Goal: Information Seeking & Learning: Learn about a topic

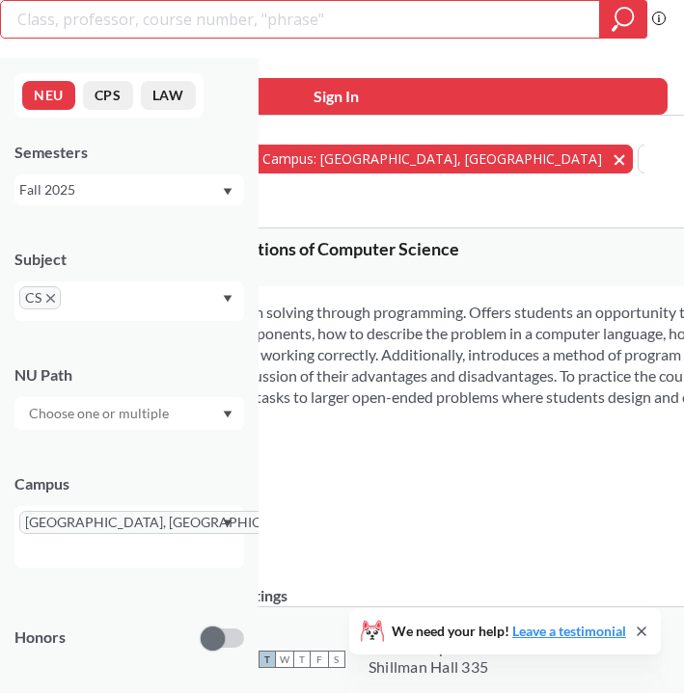
click at [626, 163] on span "button" at bounding box center [626, 158] width 0 height 18
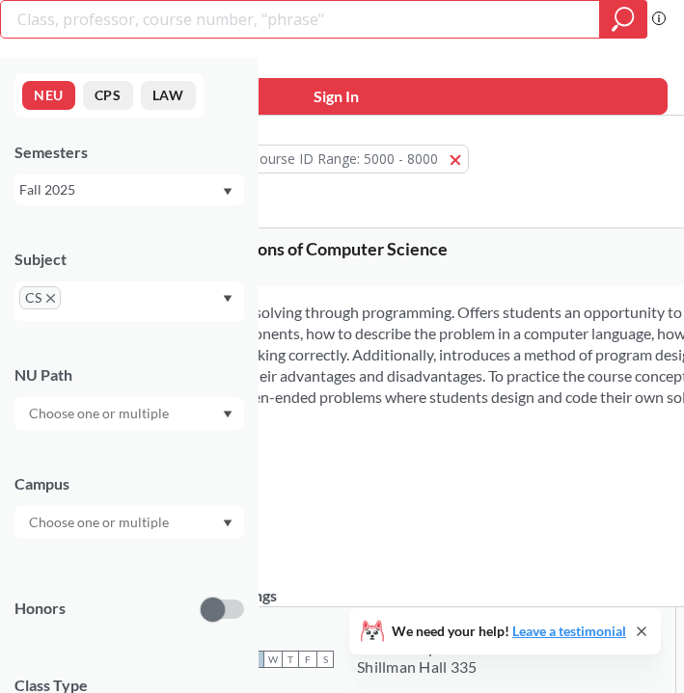
click at [235, 156] on button "Subject: CS CS" at bounding box center [179, 159] width 111 height 29
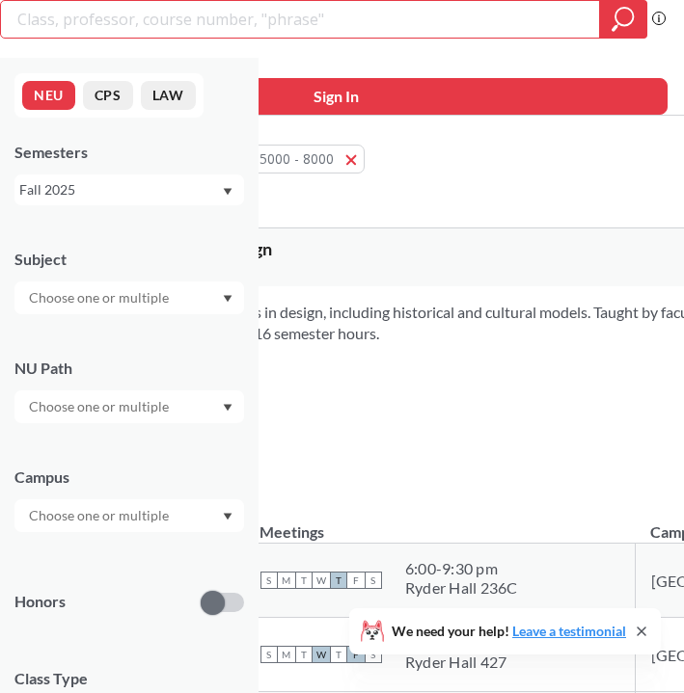
click at [269, 24] on input "search" at bounding box center [300, 19] width 570 height 33
click at [161, 285] on div at bounding box center [129, 298] width 230 height 33
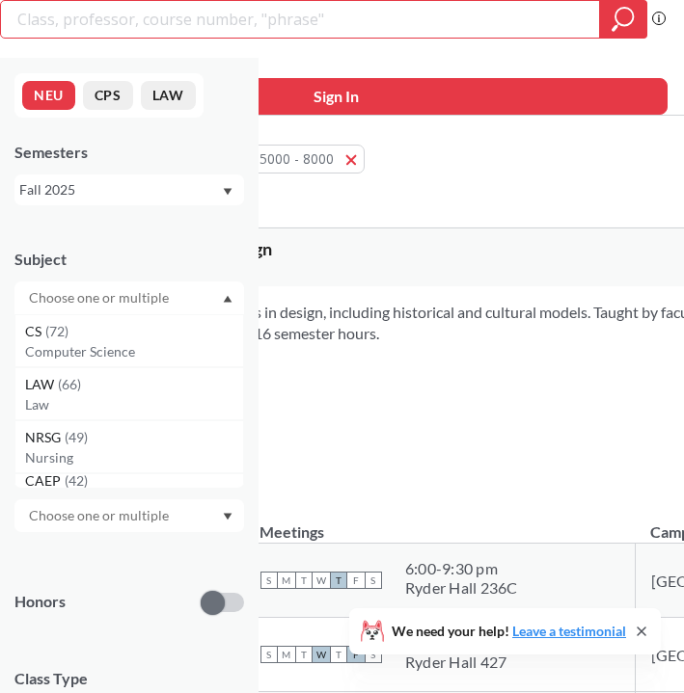
click at [137, 305] on input "text" at bounding box center [100, 297] width 162 height 23
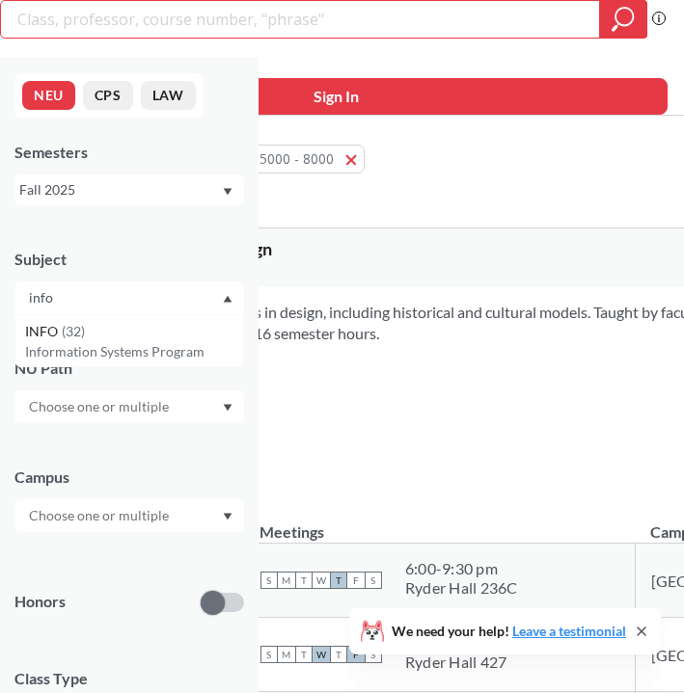
type input "info"
click at [158, 334] on div "INFO ( 32 )" at bounding box center [134, 331] width 218 height 21
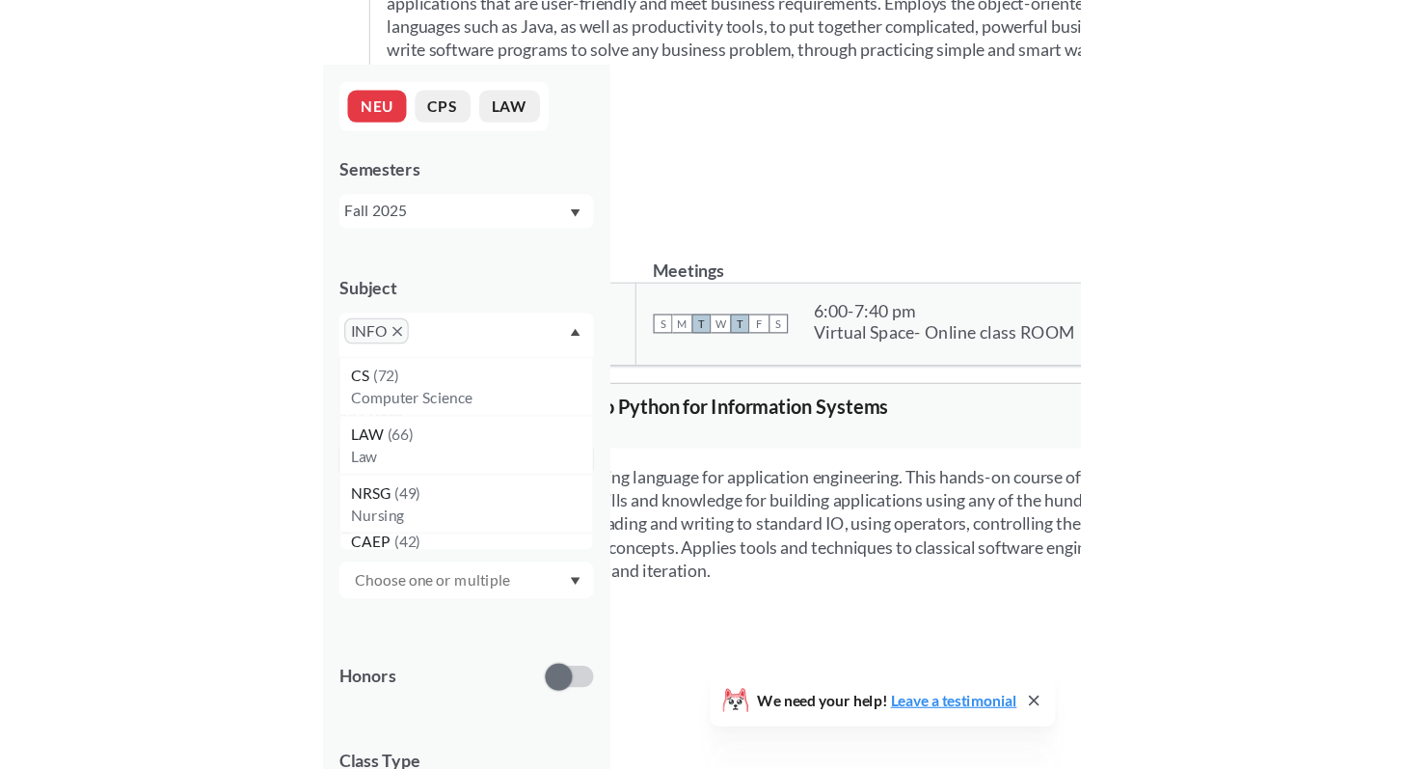
scroll to position [353, 0]
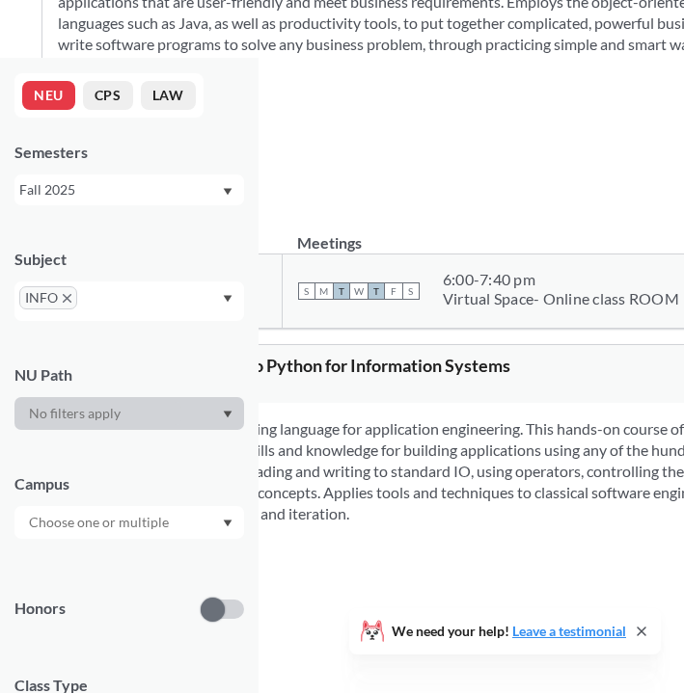
click at [184, 652] on div "NUPaths: None Prerequisites: None Corequisites: None Course fees: None" at bounding box center [121, 609] width 126 height 85
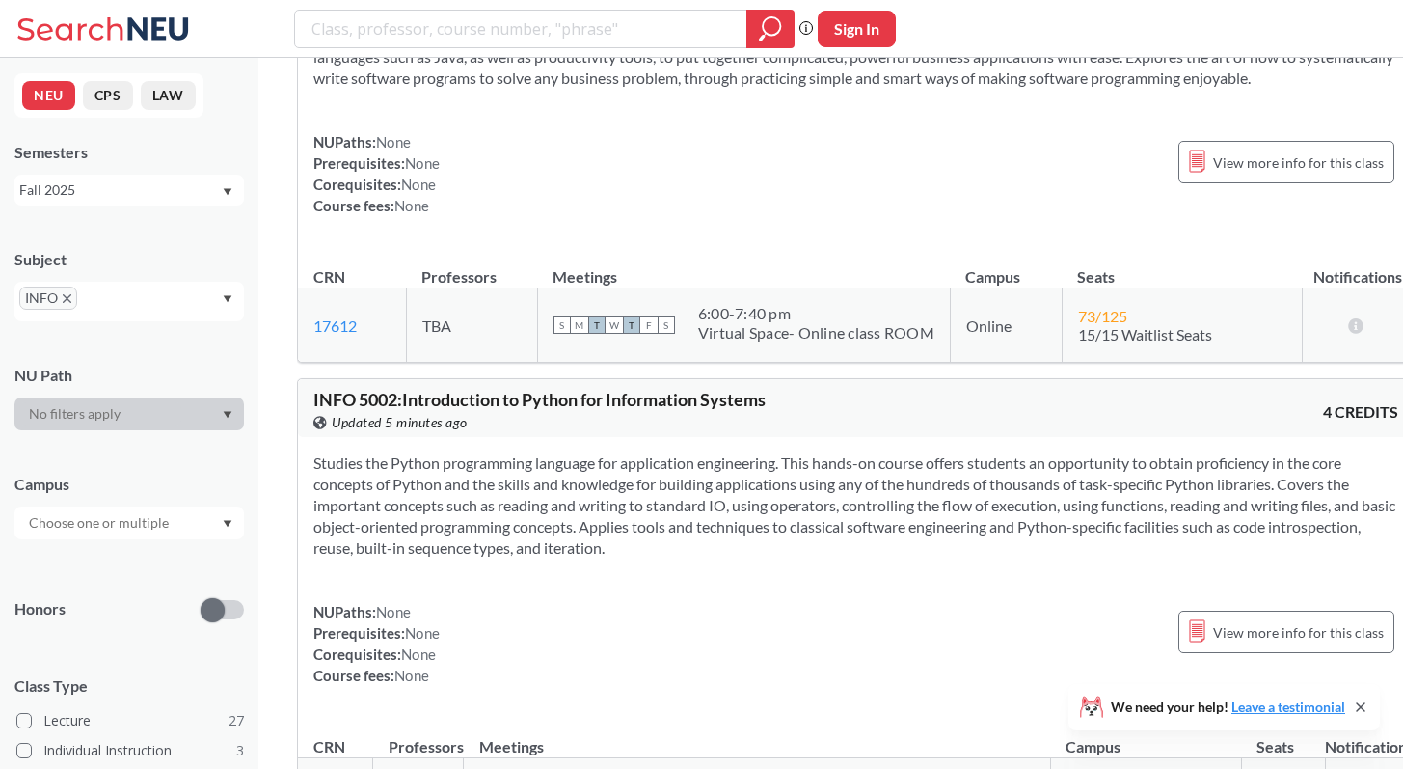
scroll to position [0, 0]
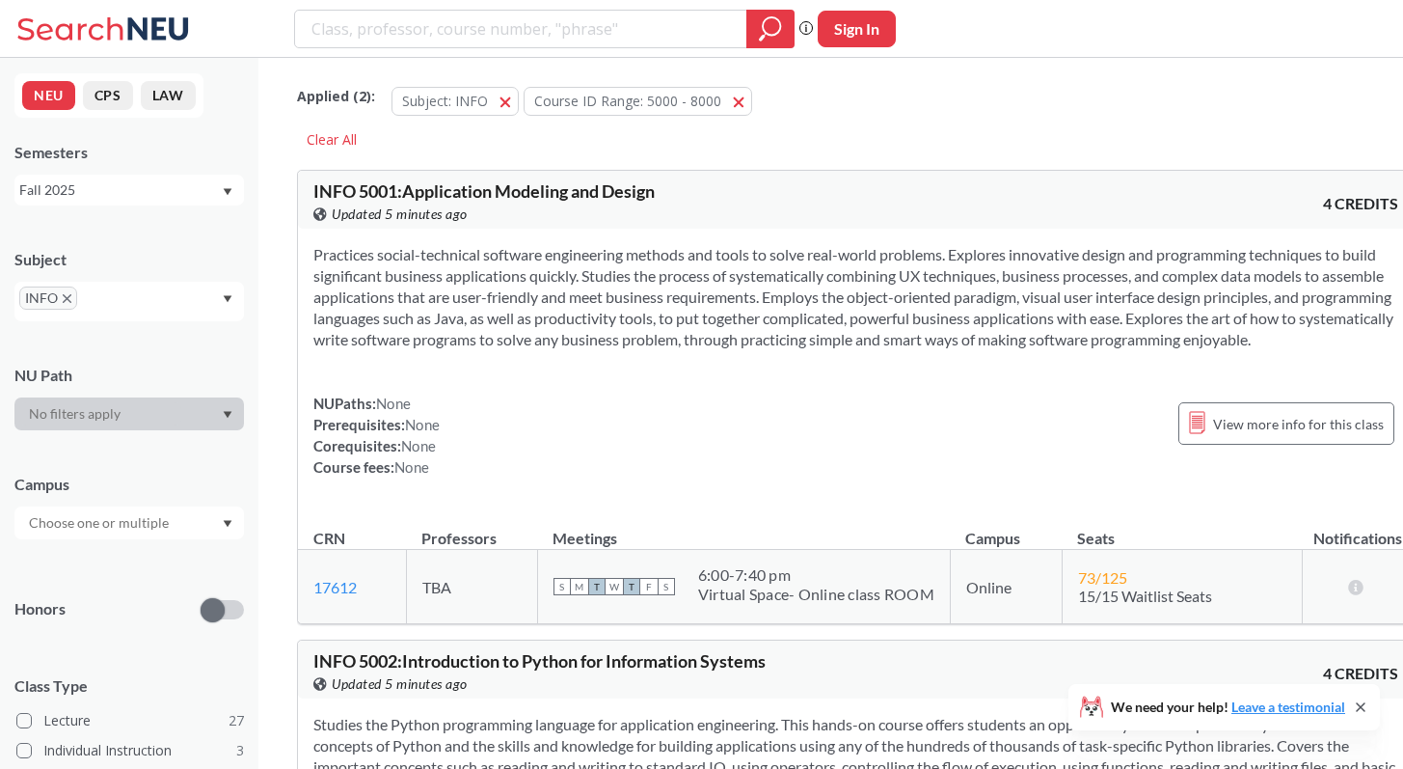
click at [591, 404] on div "Practices social-technical software engineering methods and tools to solve real…" at bounding box center [856, 369] width 1116 height 280
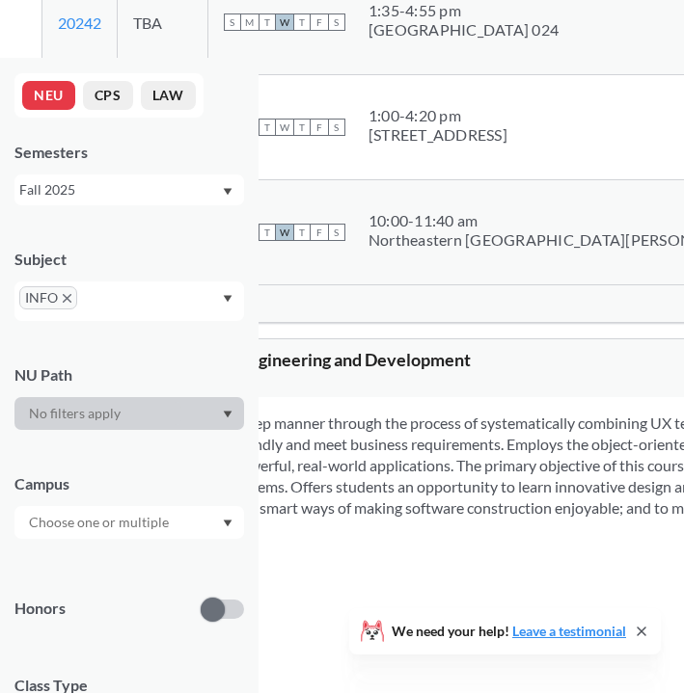
scroll to position [1144, 0]
